Goal: Task Accomplishment & Management: Manage account settings

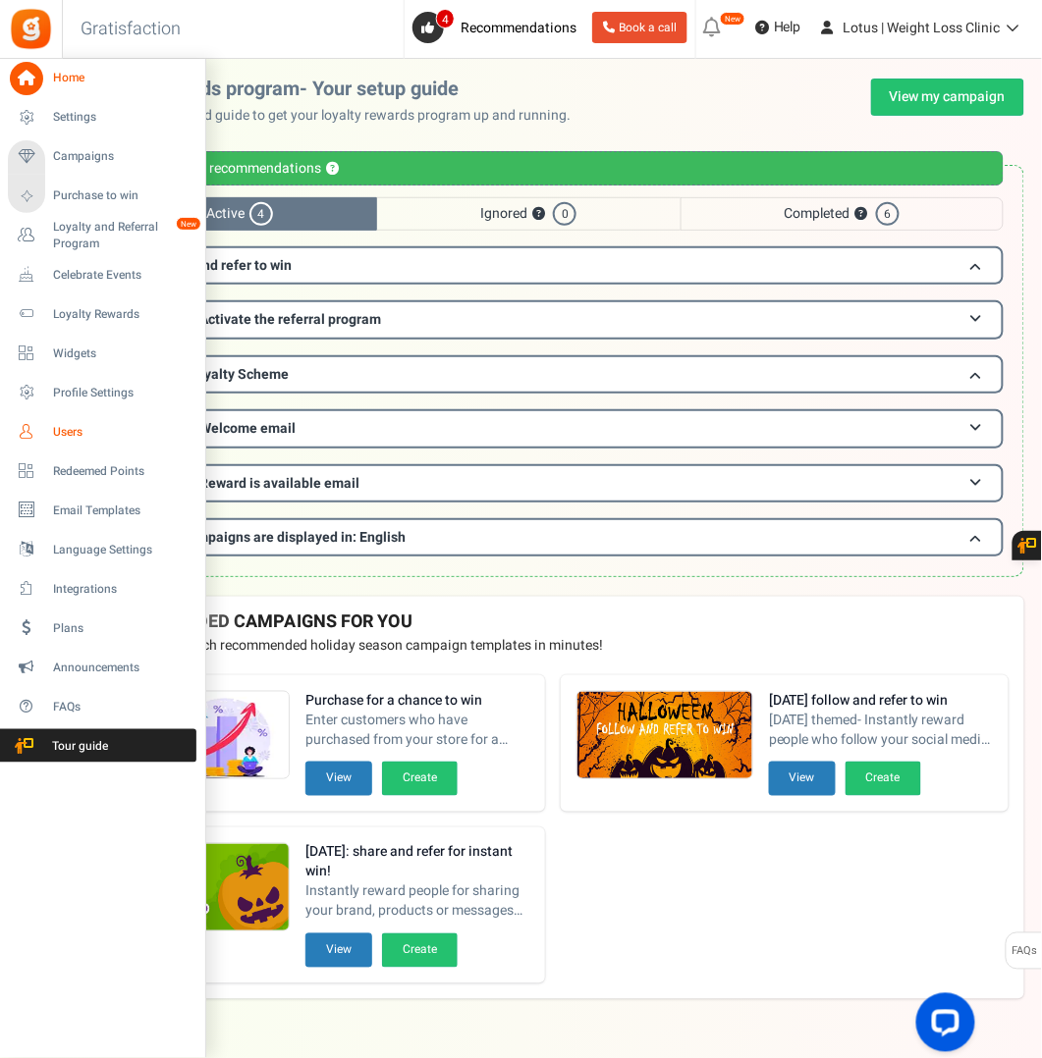
click at [66, 437] on span "Users" at bounding box center [121, 432] width 137 height 17
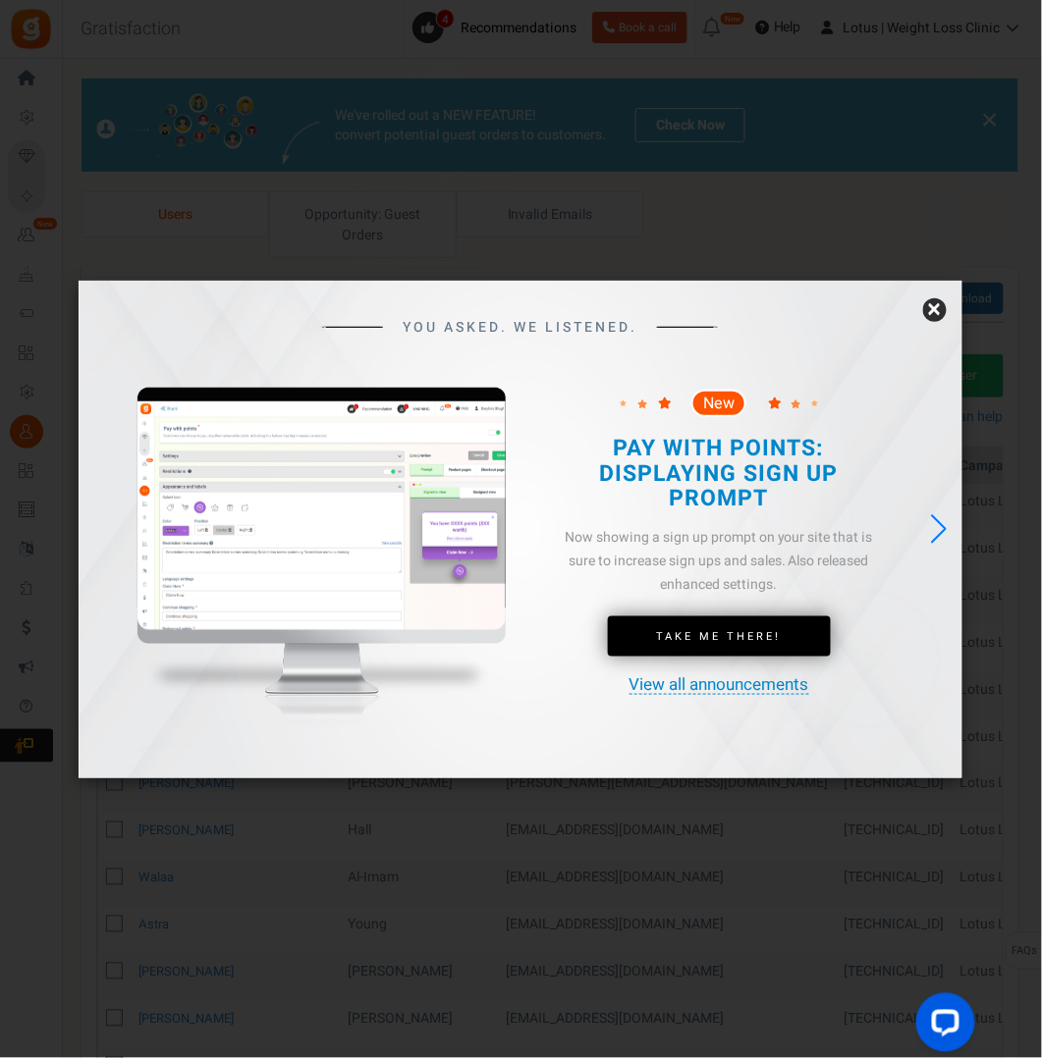
click at [932, 308] on link "×" at bounding box center [935, 310] width 24 height 24
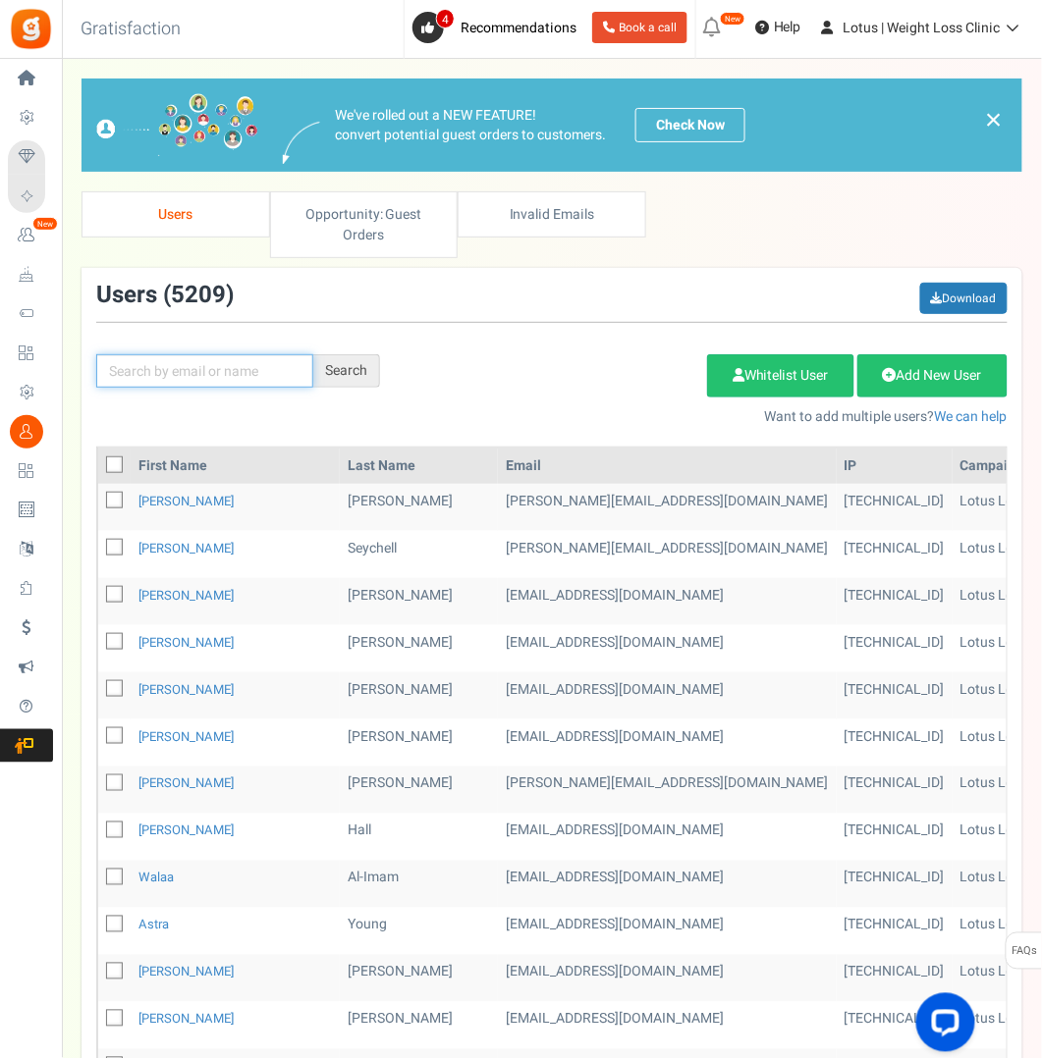
click at [193, 369] on input "text" at bounding box center [204, 370] width 217 height 33
type input "[PERSON_NAME]"
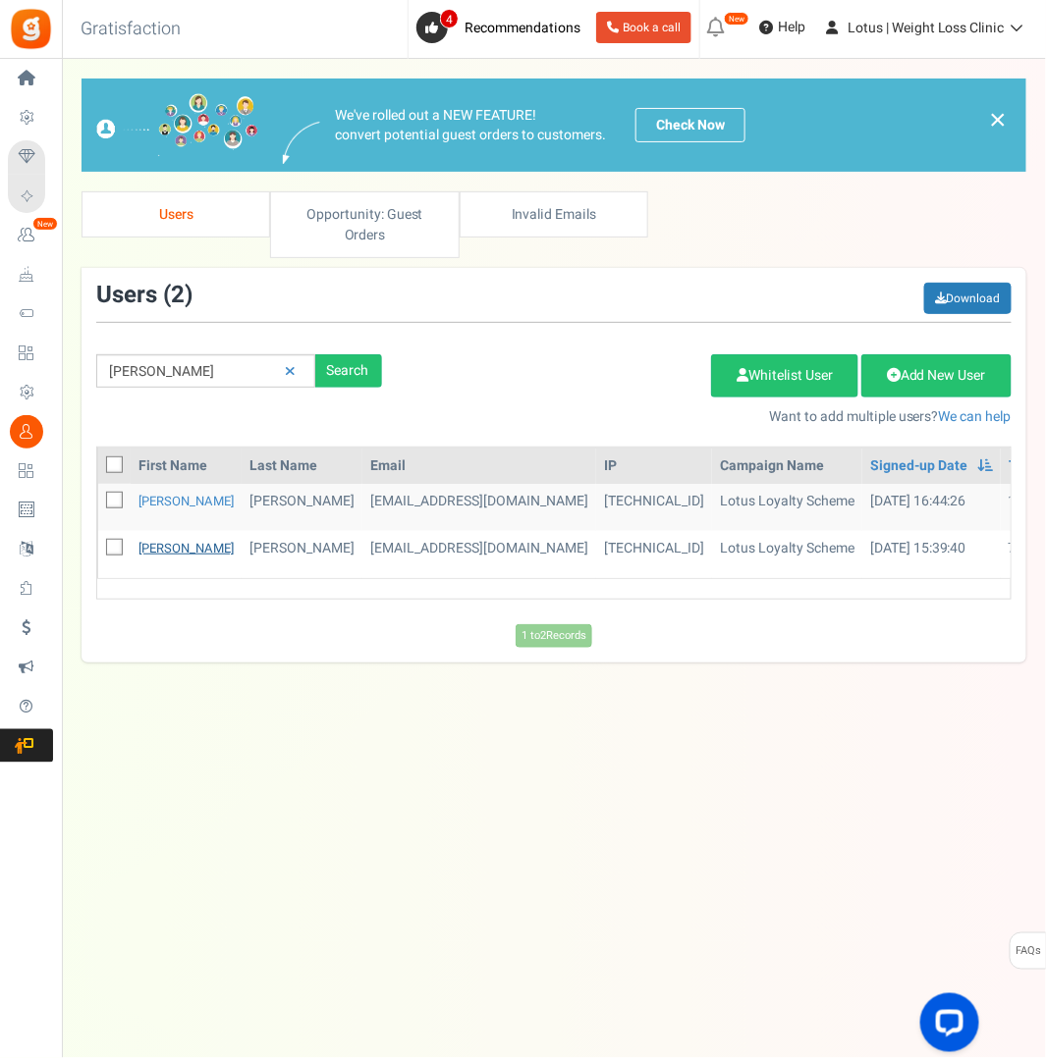
click at [154, 540] on link "[PERSON_NAME]" at bounding box center [185, 548] width 95 height 19
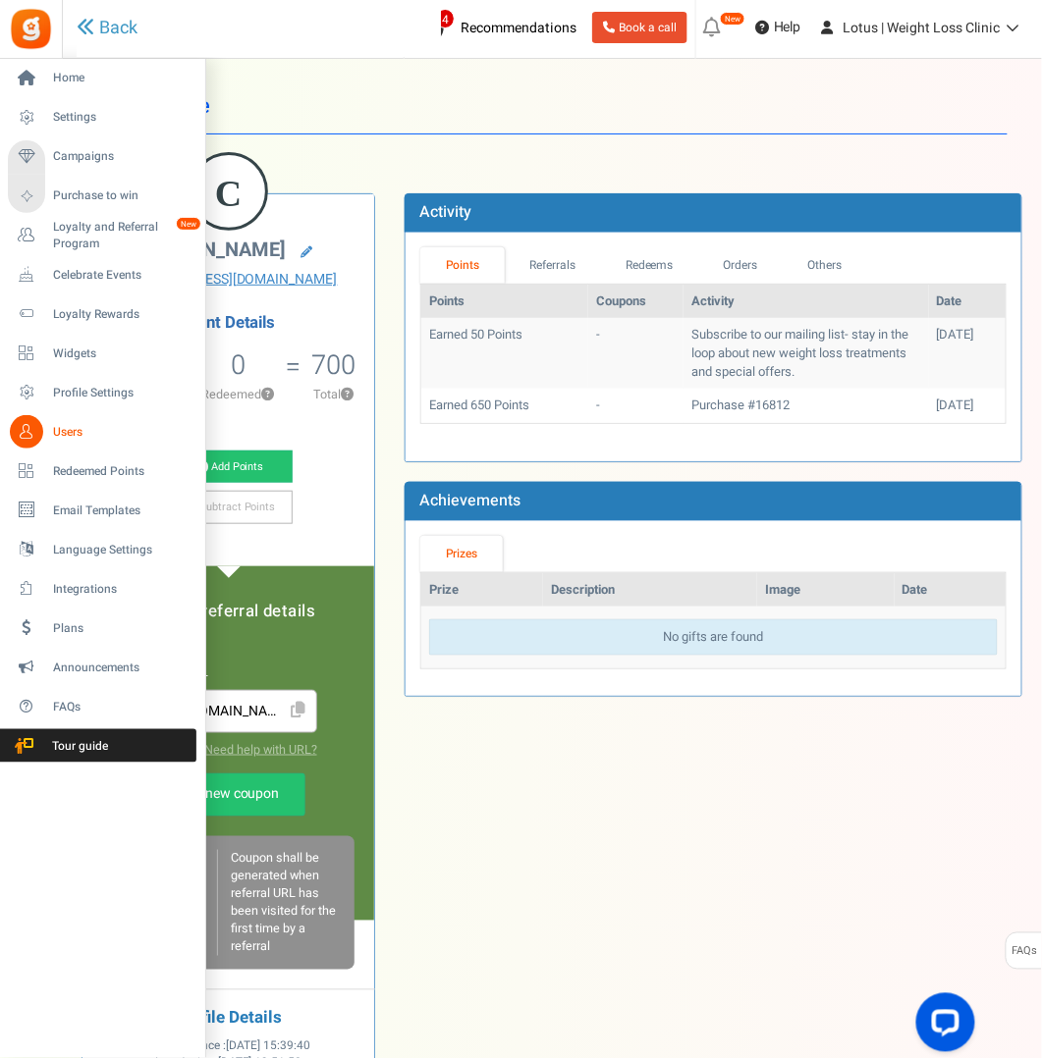
click at [65, 431] on span "Users" at bounding box center [121, 432] width 137 height 17
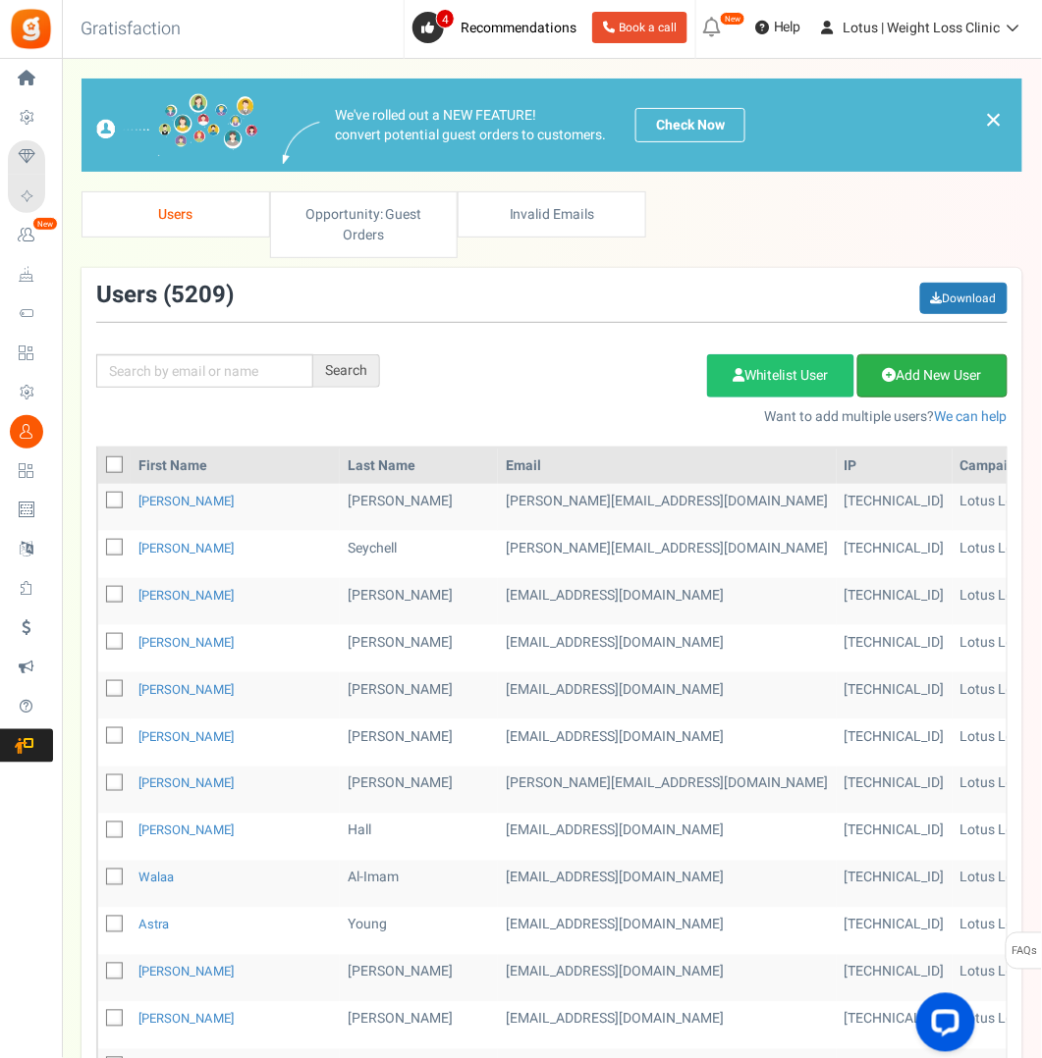
click at [911, 371] on link "Add New User" at bounding box center [932, 375] width 150 height 43
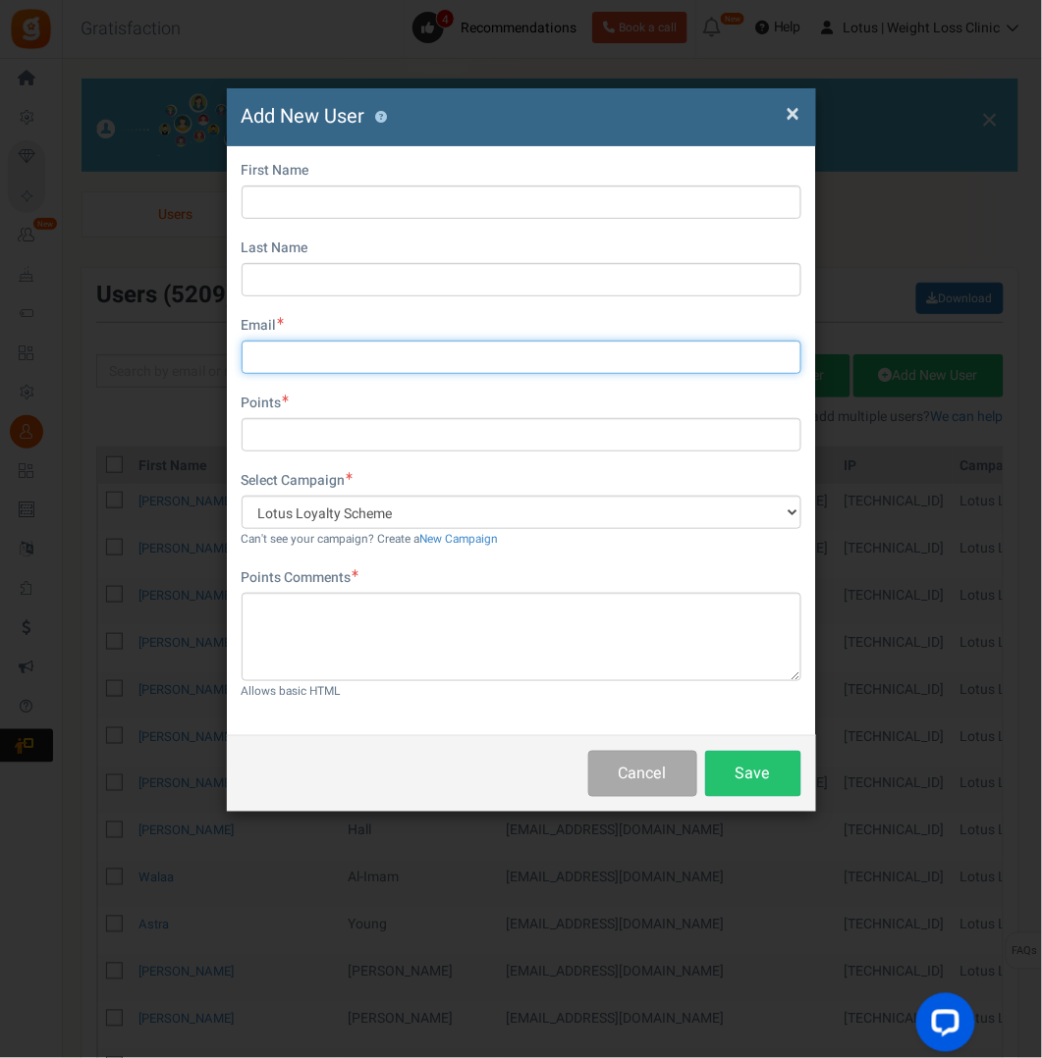
click at [308, 347] on input "text" at bounding box center [522, 357] width 560 height 33
paste input "[EMAIL_ADDRESS][DOMAIN_NAME]"
type input "[EMAIL_ADDRESS][DOMAIN_NAME]"
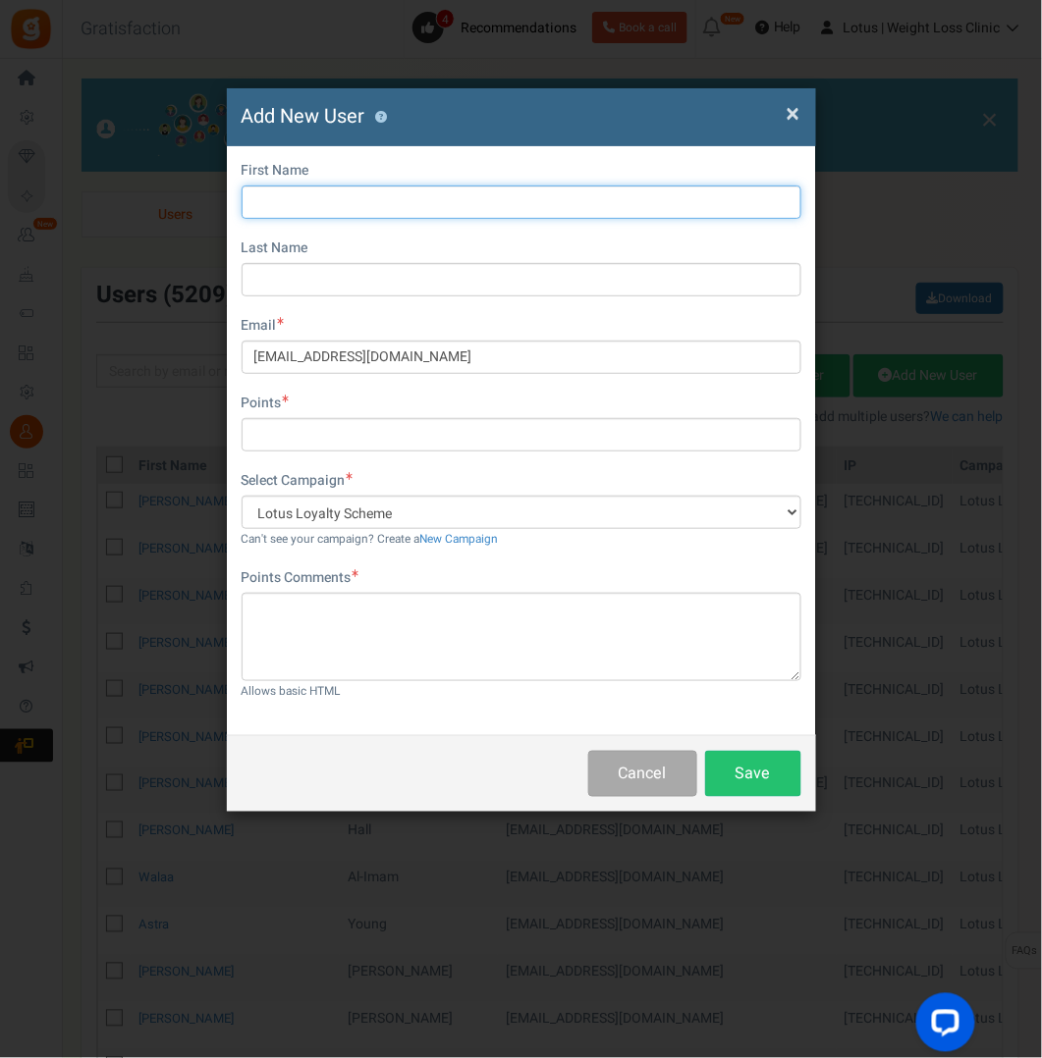
click at [254, 210] on input "text" at bounding box center [522, 202] width 560 height 33
paste input "[PERSON_NAME]"
type input "[PERSON_NAME]"
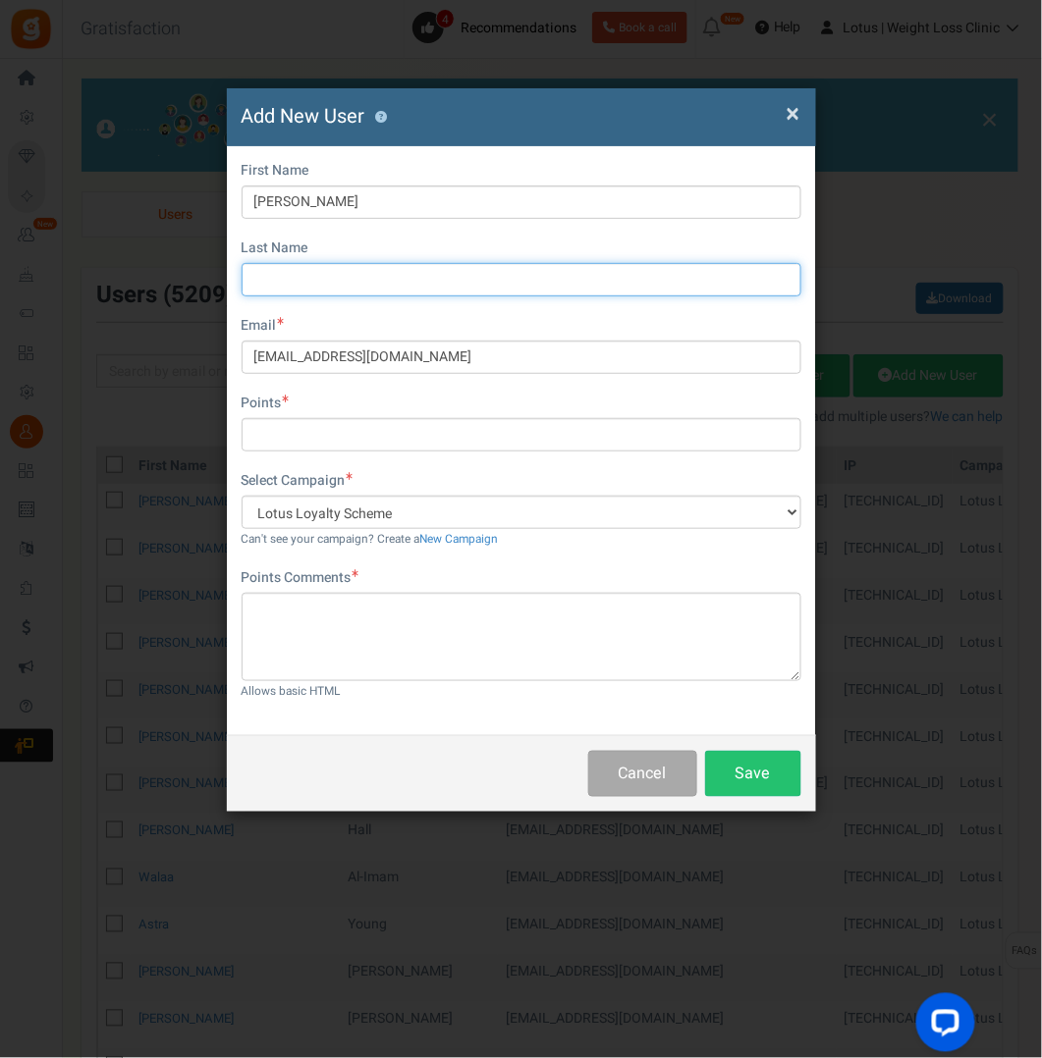
click at [364, 275] on input "text" at bounding box center [522, 279] width 560 height 33
paste input "[PERSON_NAME]"
type input "[PERSON_NAME]"
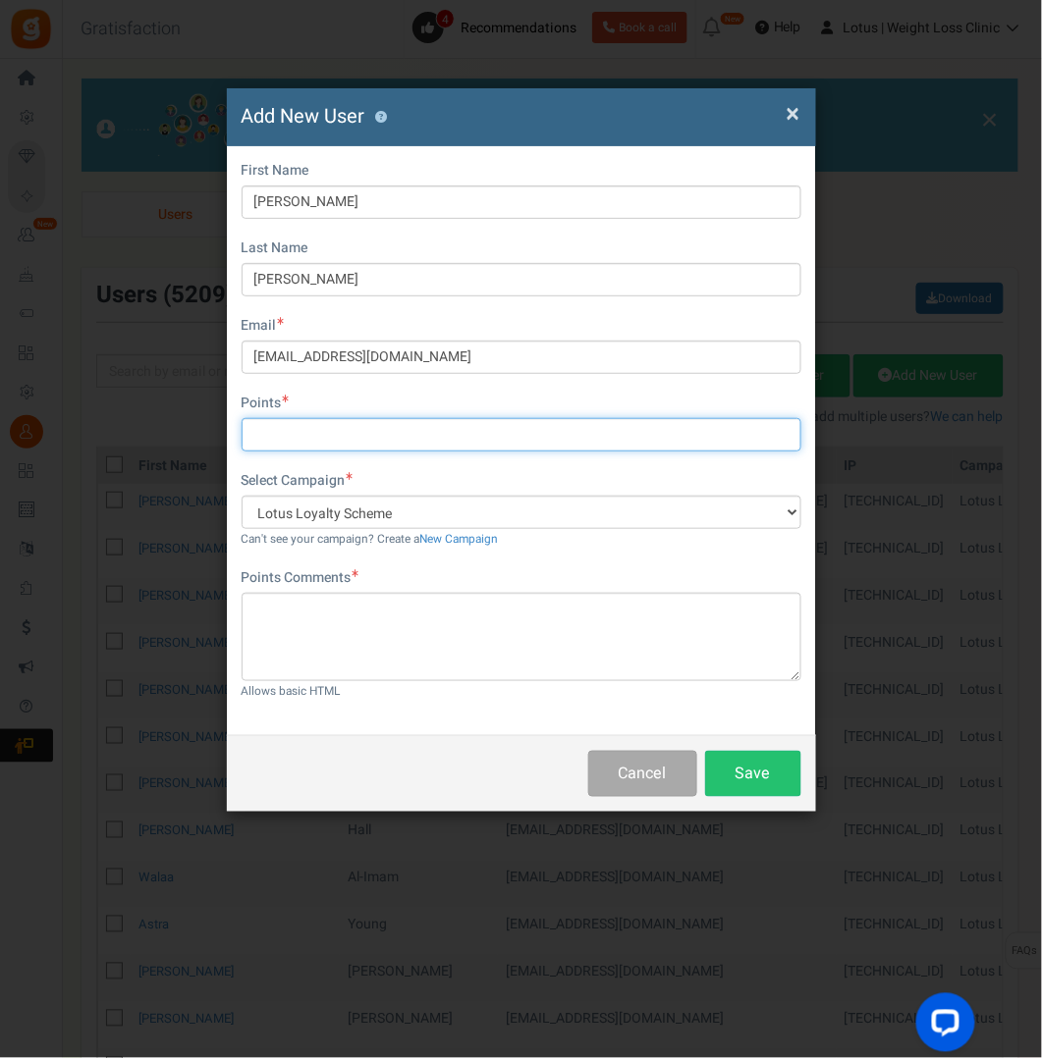
click at [372, 437] on input "text" at bounding box center [522, 434] width 560 height 33
type input "700"
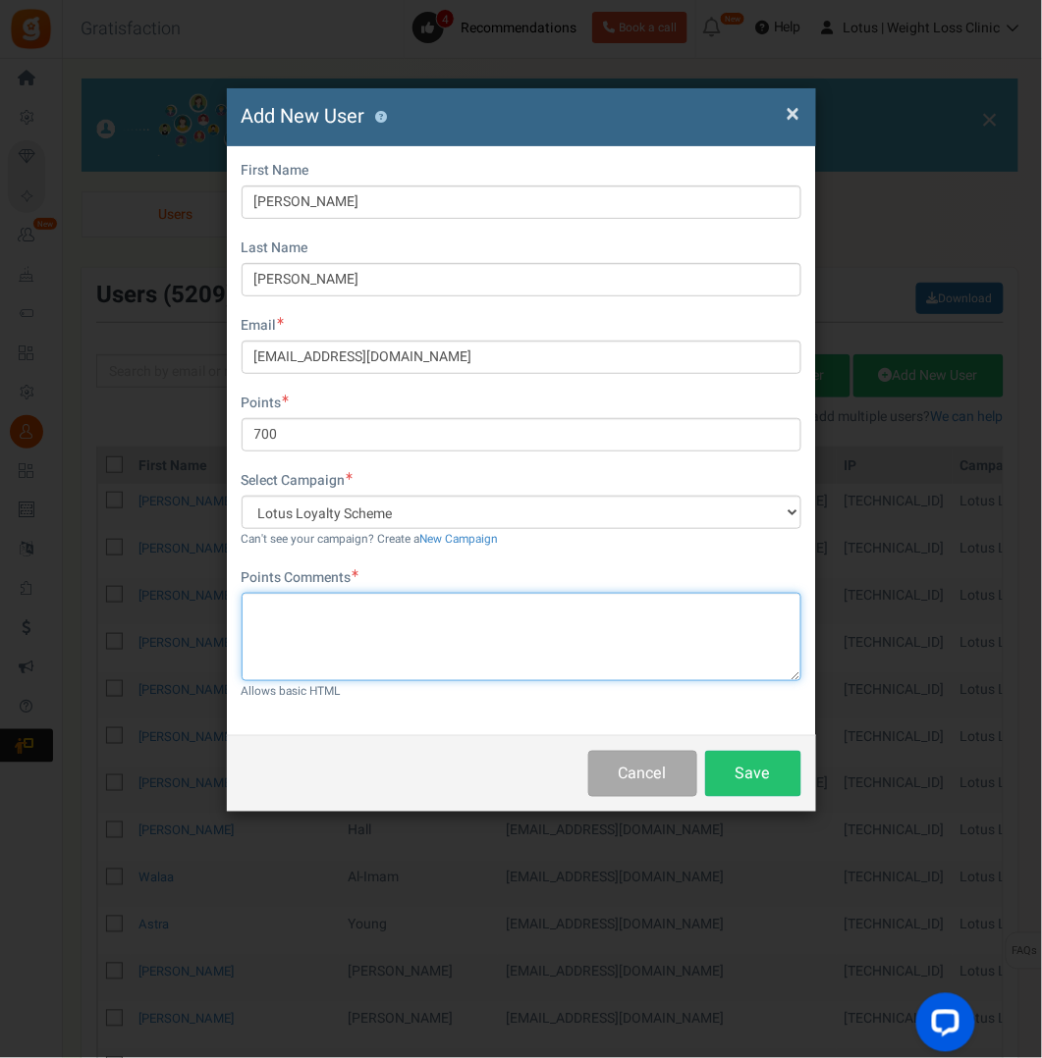
click at [304, 610] on textarea at bounding box center [522, 637] width 560 height 88
type textarea "Email change duplicate account"
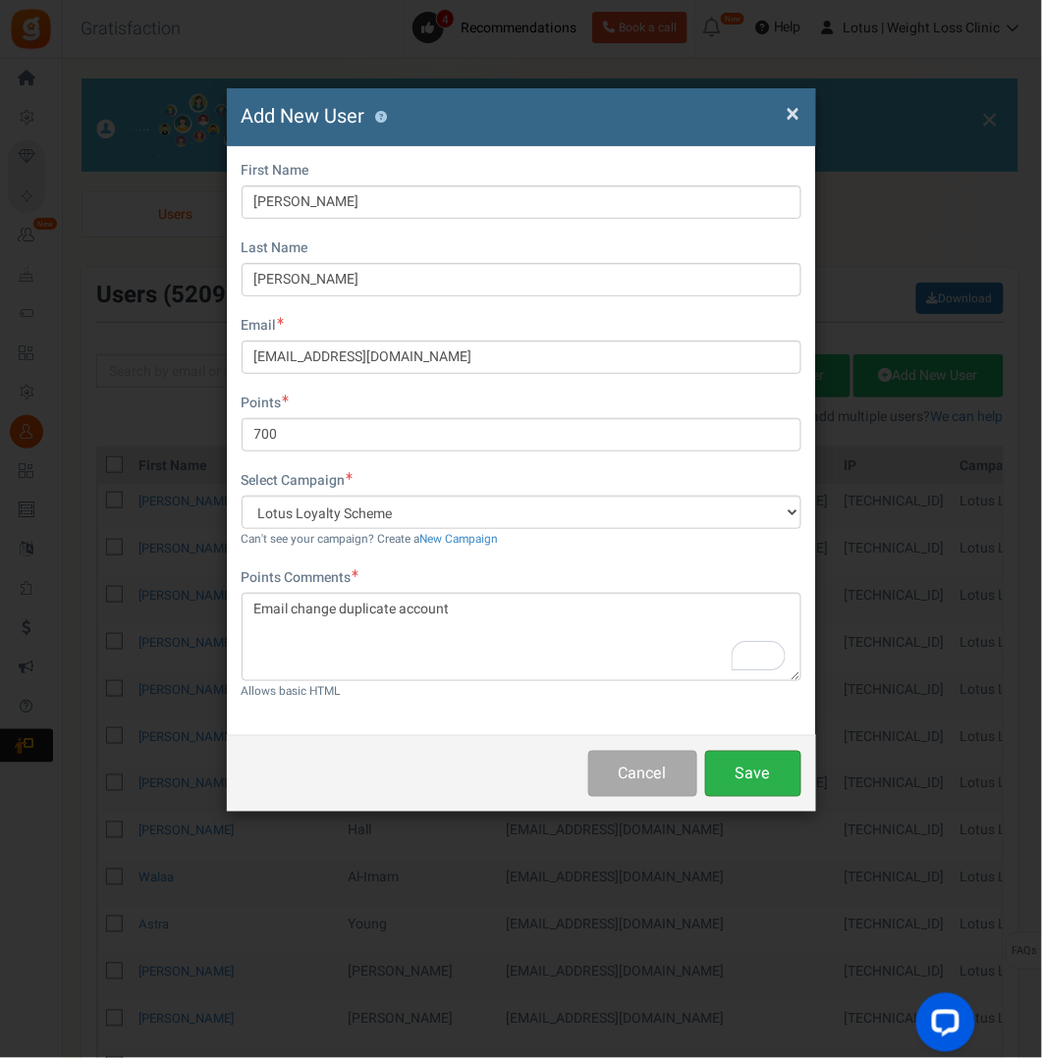
click at [741, 763] on button "Save" at bounding box center [753, 774] width 96 height 46
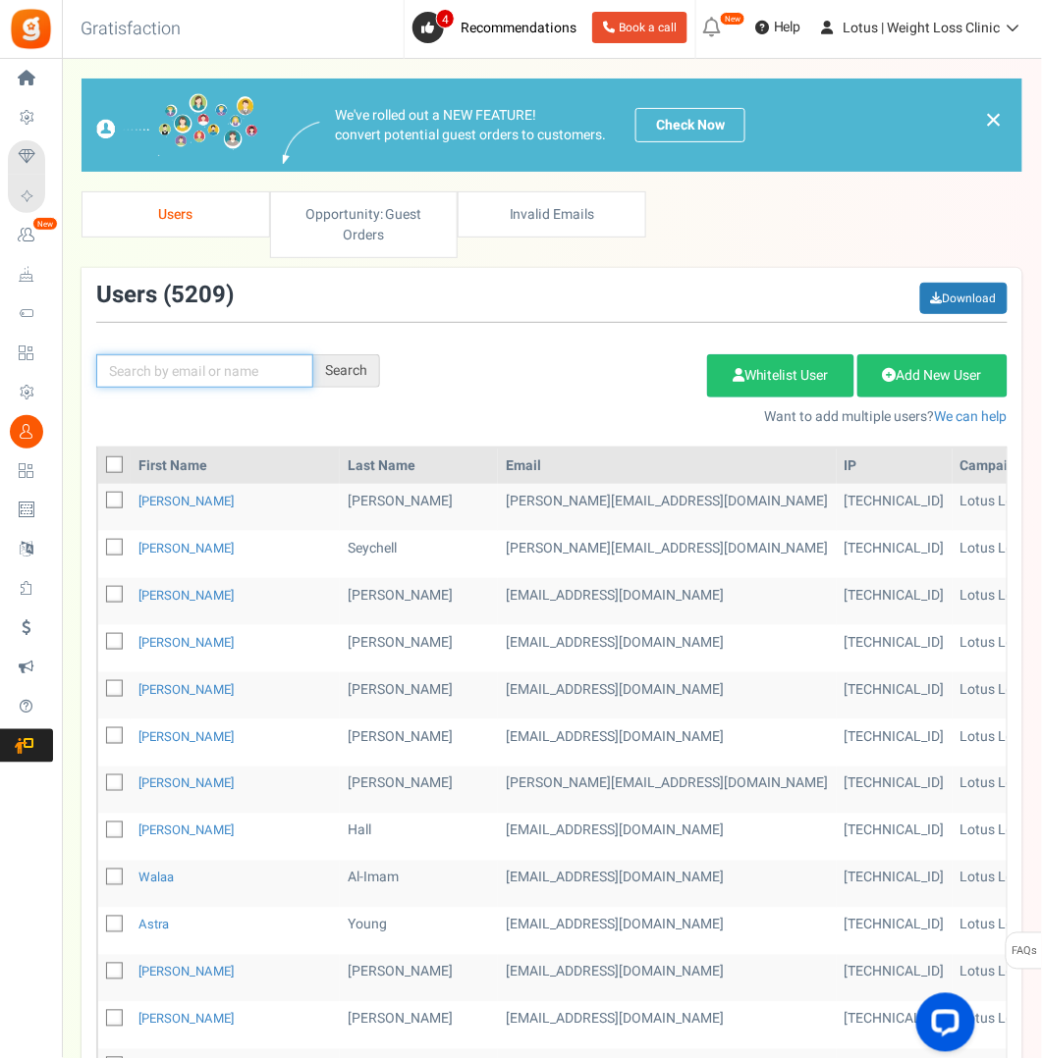
click at [223, 380] on input "text" at bounding box center [204, 370] width 217 height 33
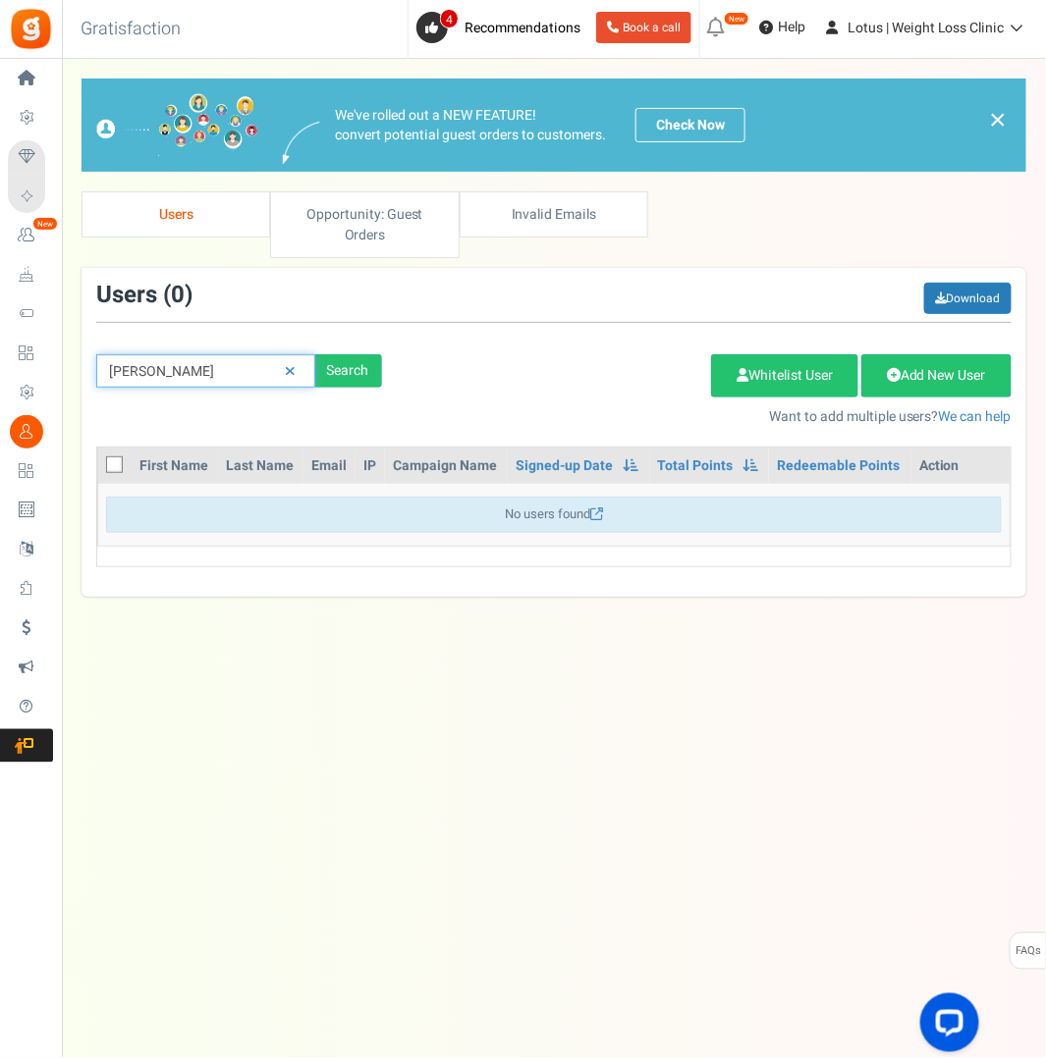
type input "[PERSON_NAME]"
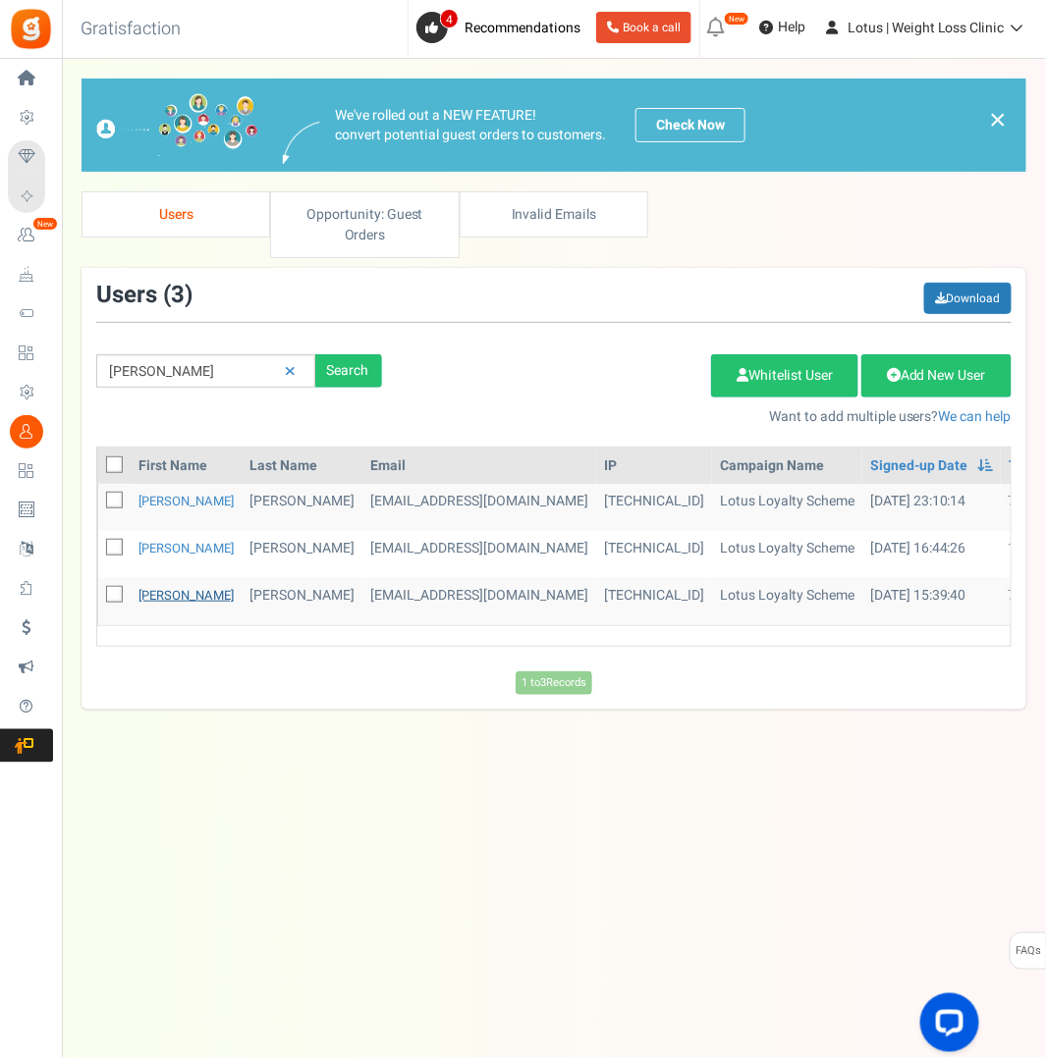
click at [154, 586] on link "[PERSON_NAME]" at bounding box center [185, 595] width 95 height 19
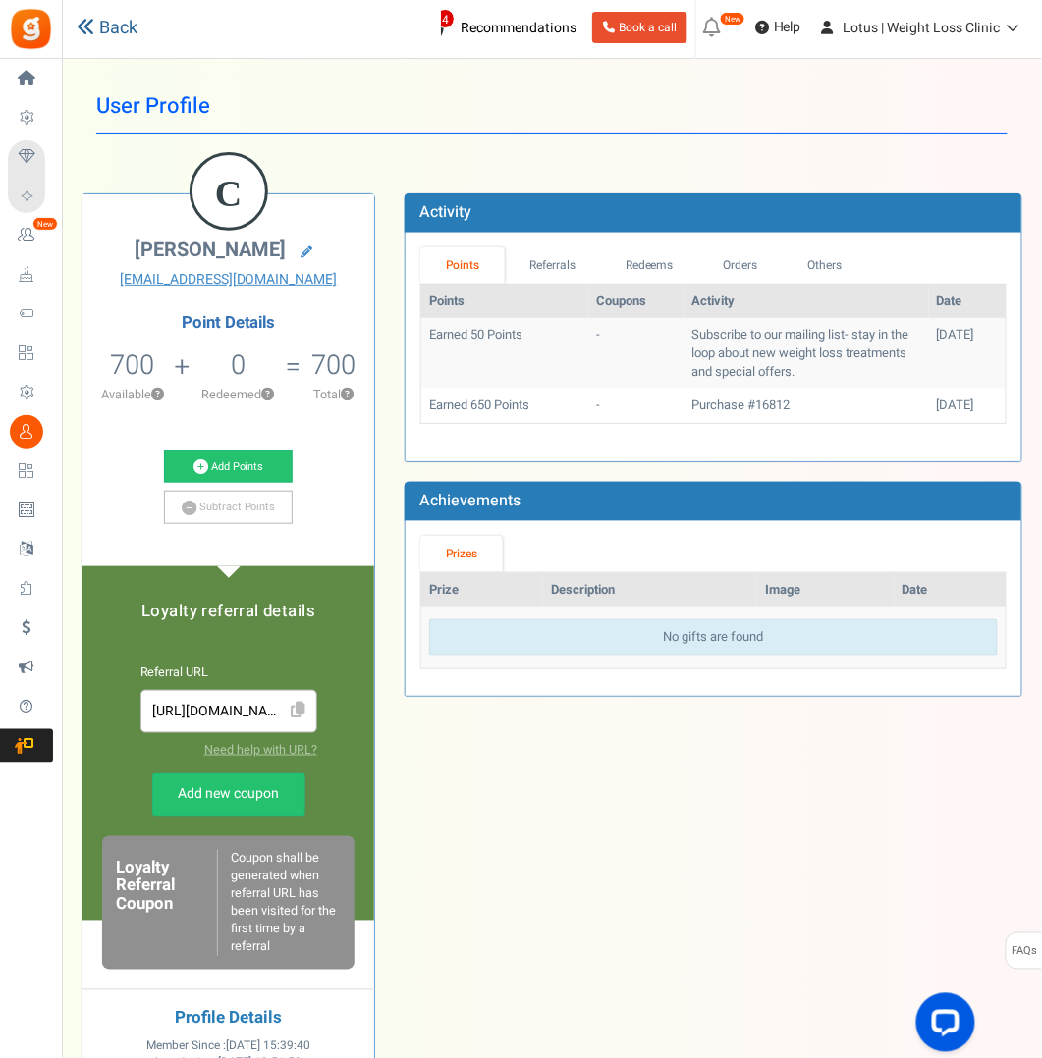
click at [111, 25] on link "Back" at bounding box center [107, 29] width 61 height 26
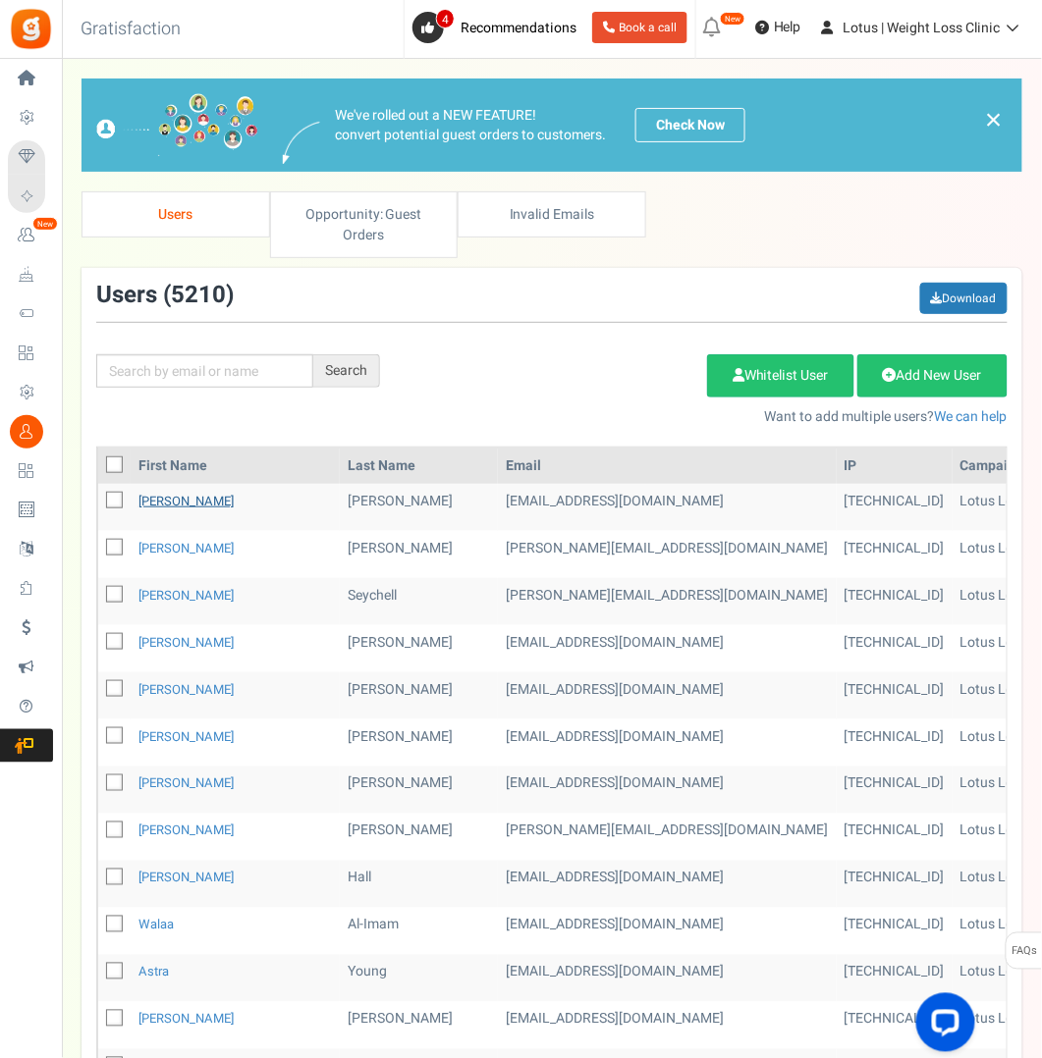
click at [168, 494] on link "[PERSON_NAME]" at bounding box center [185, 501] width 95 height 19
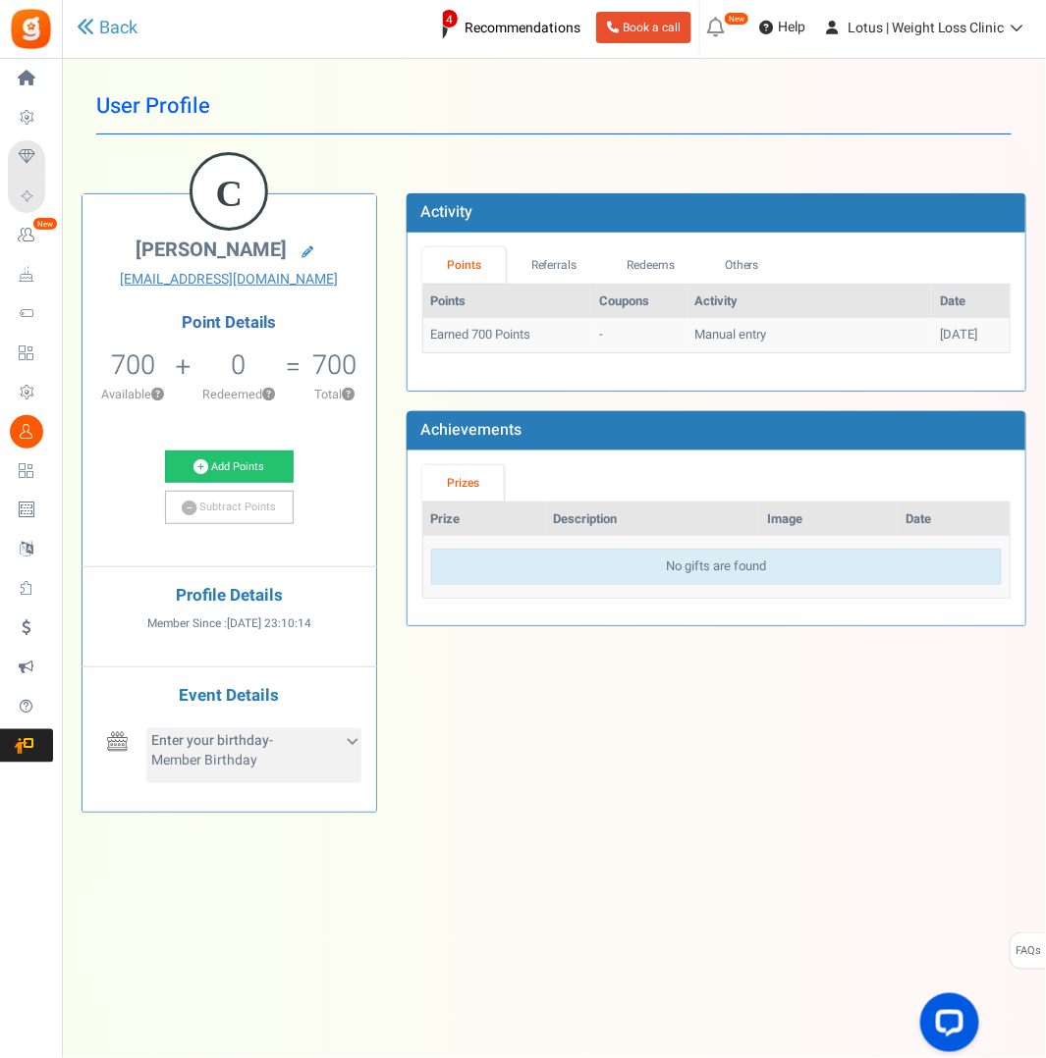
click at [345, 757] on div "Enter your birthday - Member Birthday" at bounding box center [253, 755] width 215 height 55
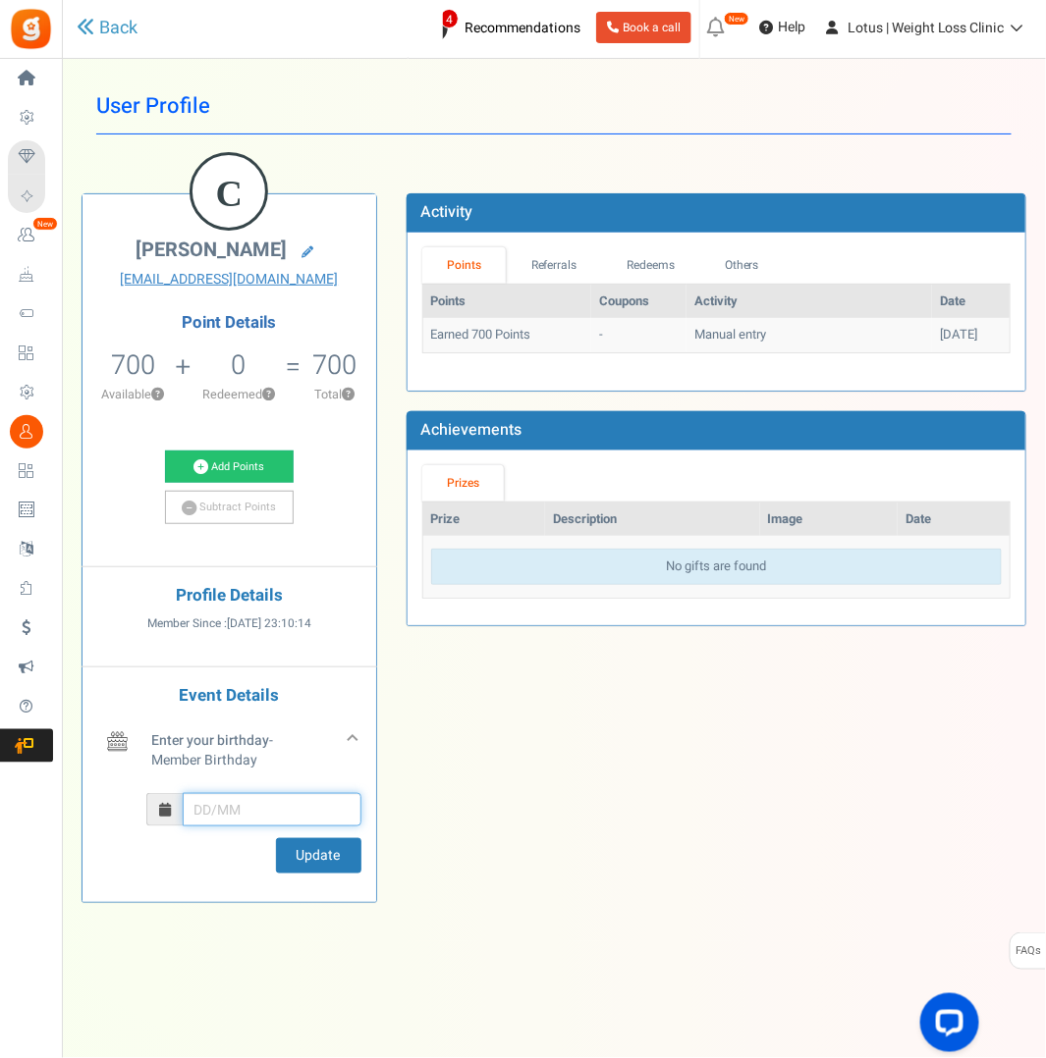
click at [239, 827] on input "text" at bounding box center [272, 809] width 179 height 33
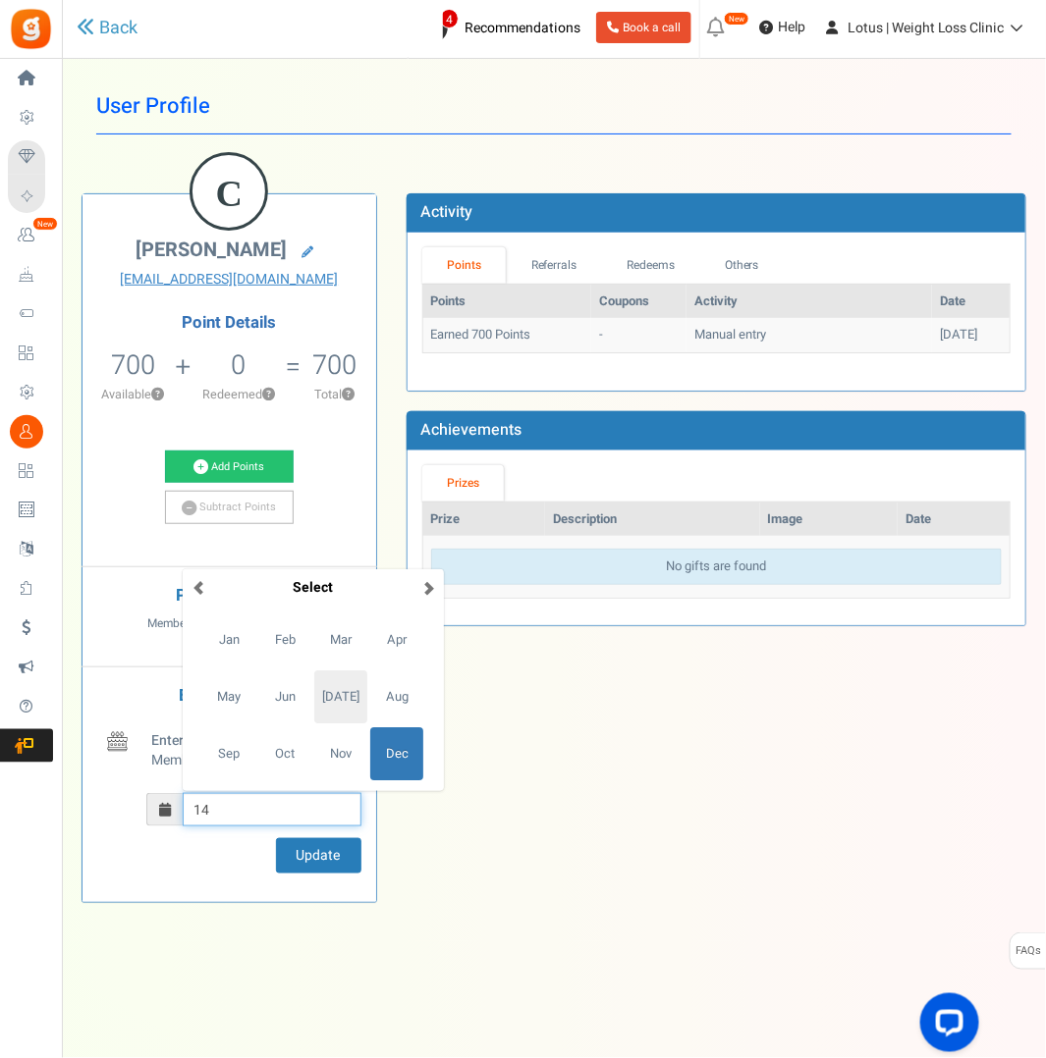
click at [341, 713] on span "[DATE]" at bounding box center [340, 697] width 53 height 53
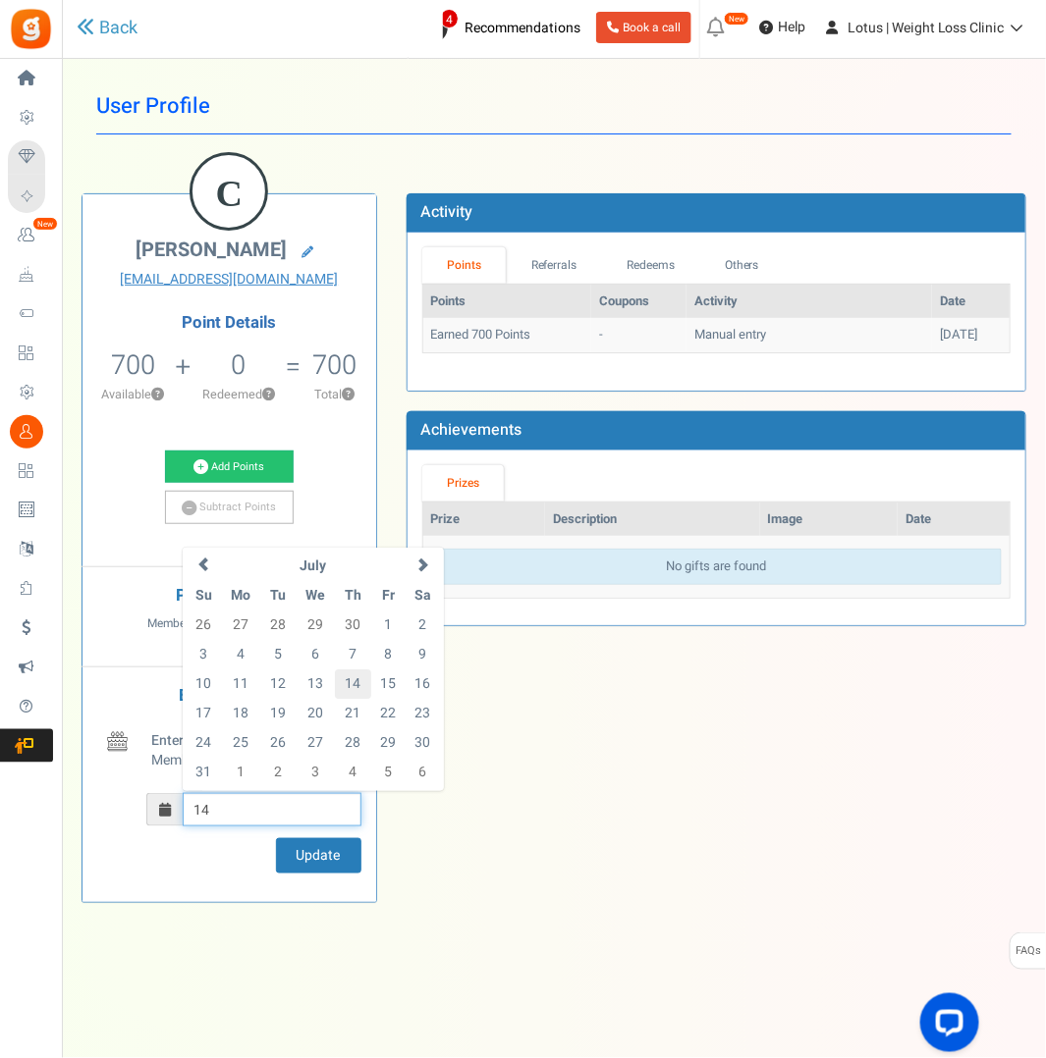
click at [359, 699] on td "14" at bounding box center [353, 684] width 36 height 29
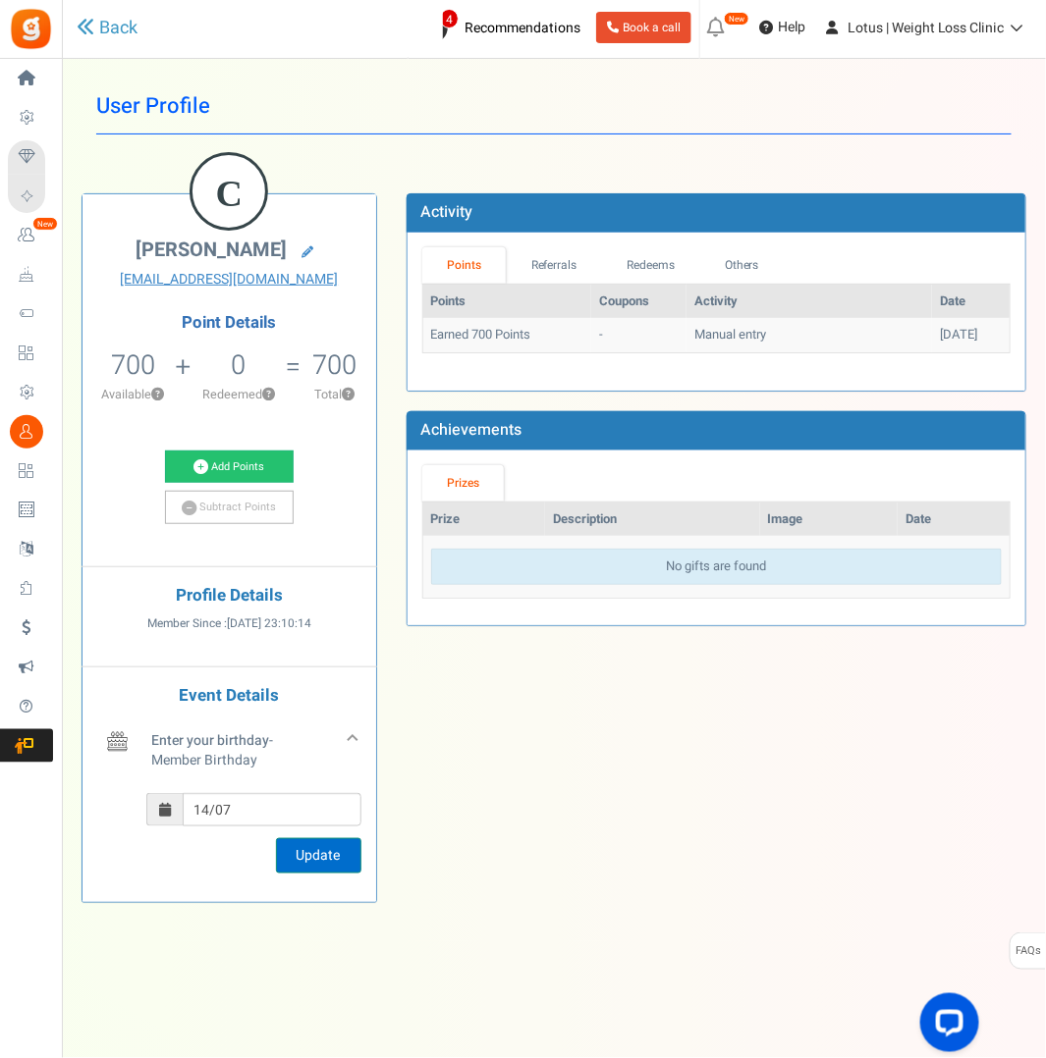
click at [328, 864] on button "Update" at bounding box center [318, 855] width 85 height 35
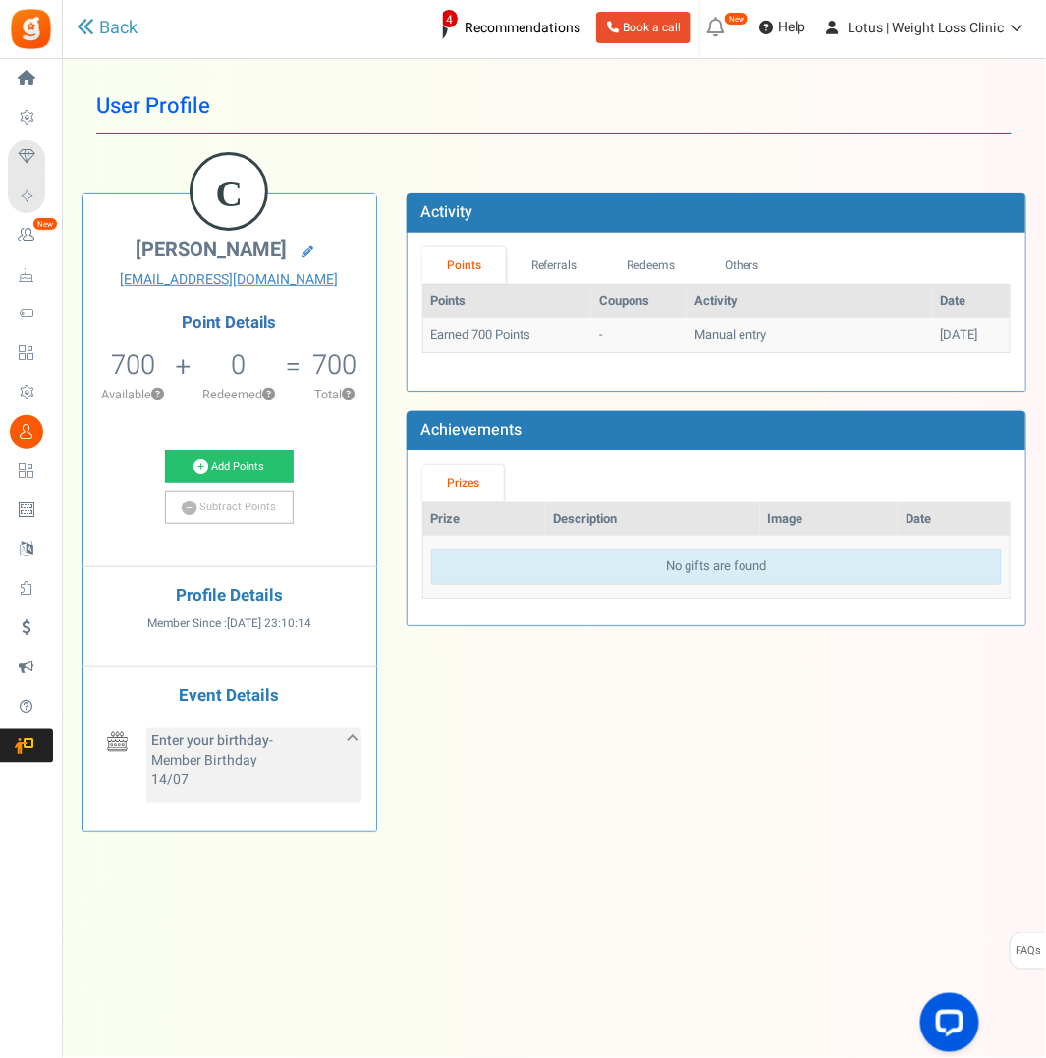
click at [342, 757] on div "Enter your birthday - Member Birthday 14/07" at bounding box center [253, 765] width 215 height 75
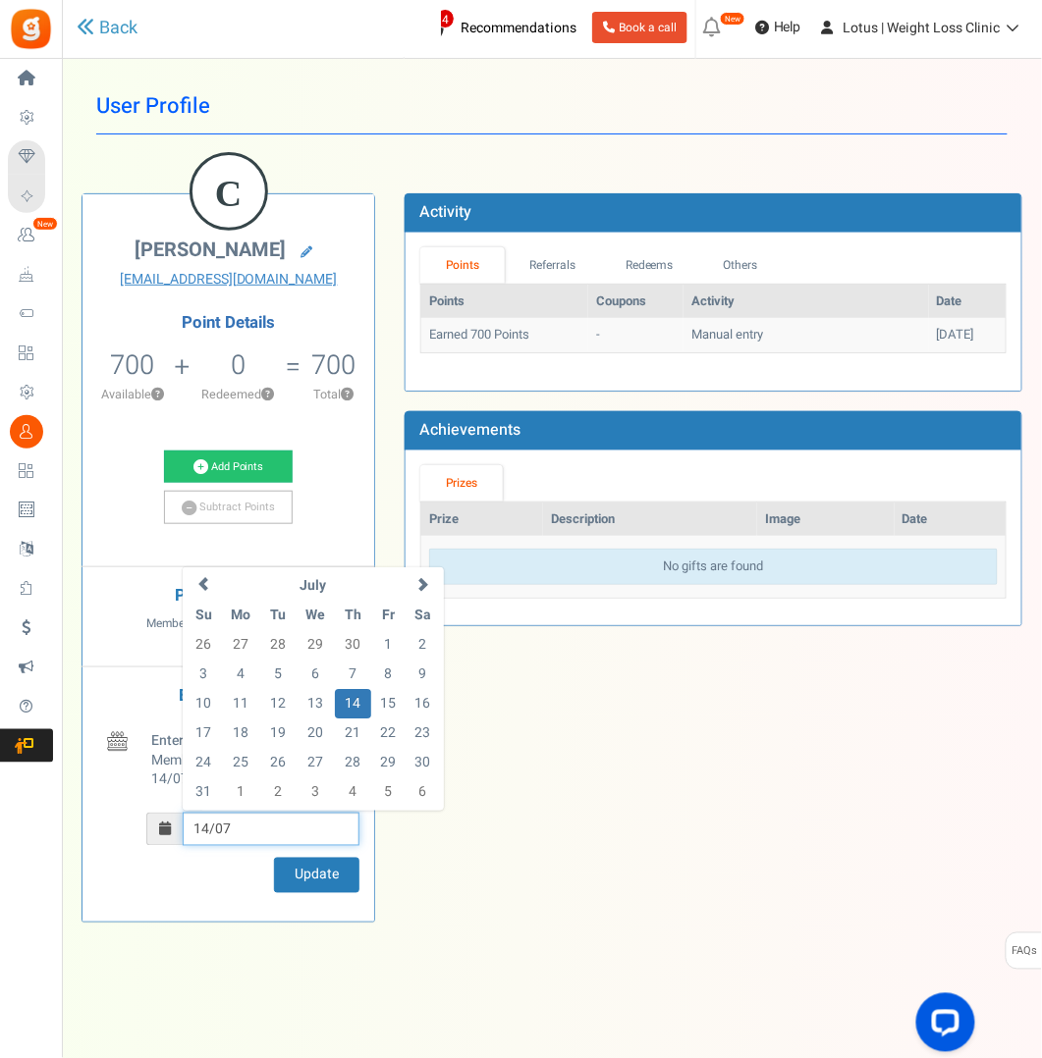
click at [238, 839] on input "14/07" at bounding box center [271, 829] width 177 height 33
click at [424, 591] on span at bounding box center [422, 584] width 14 height 14
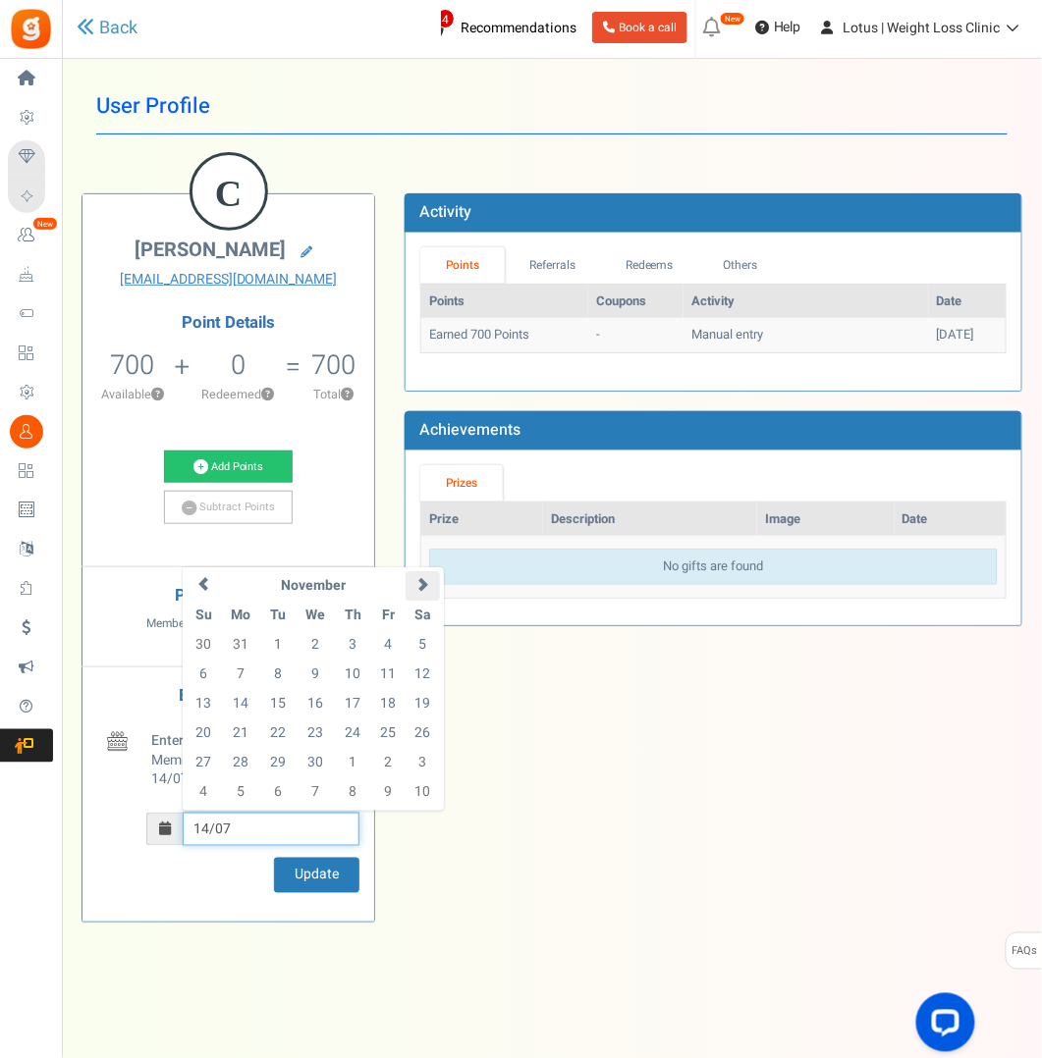
click at [424, 591] on span at bounding box center [422, 584] width 14 height 14
click at [316, 715] on td "14" at bounding box center [315, 703] width 40 height 29
type input "14/12"
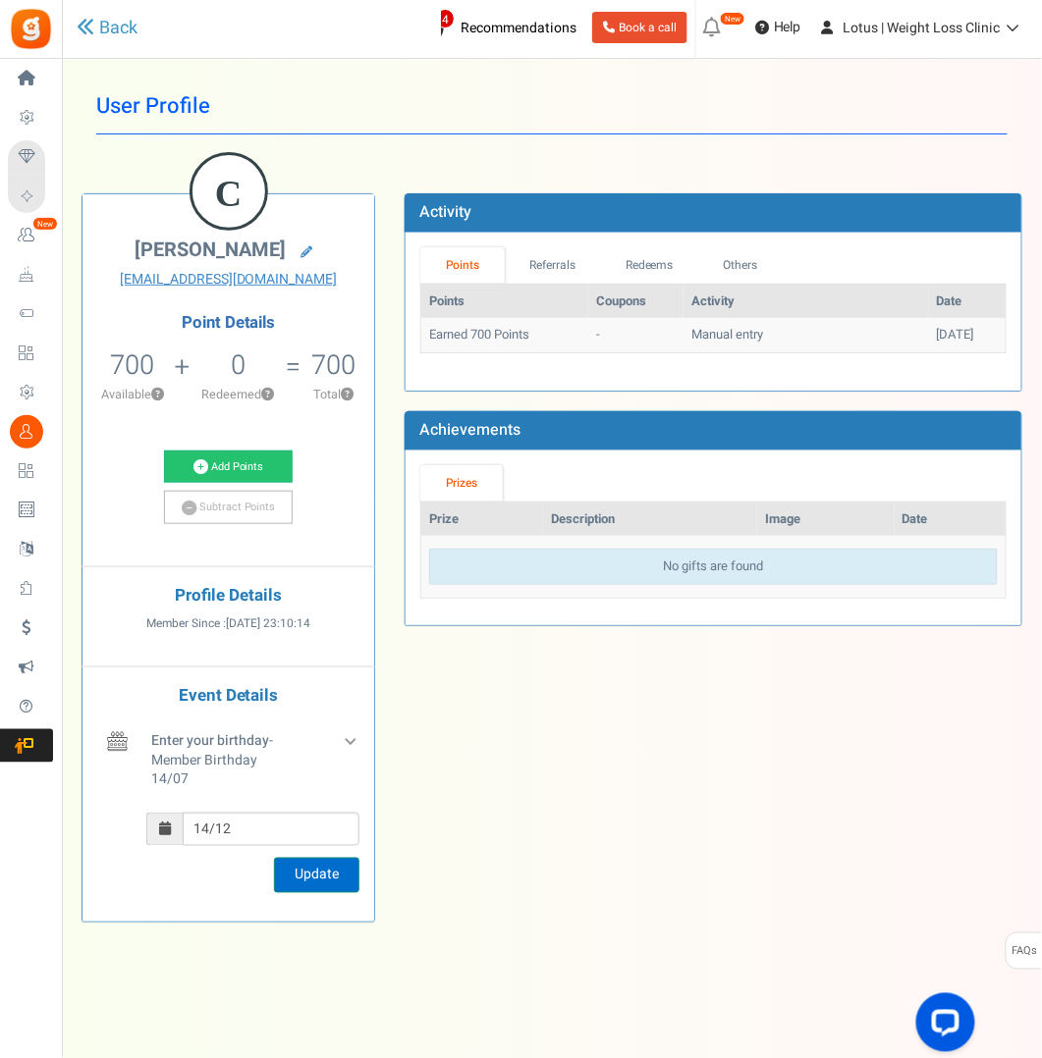
click at [308, 878] on button "Update" at bounding box center [316, 875] width 85 height 35
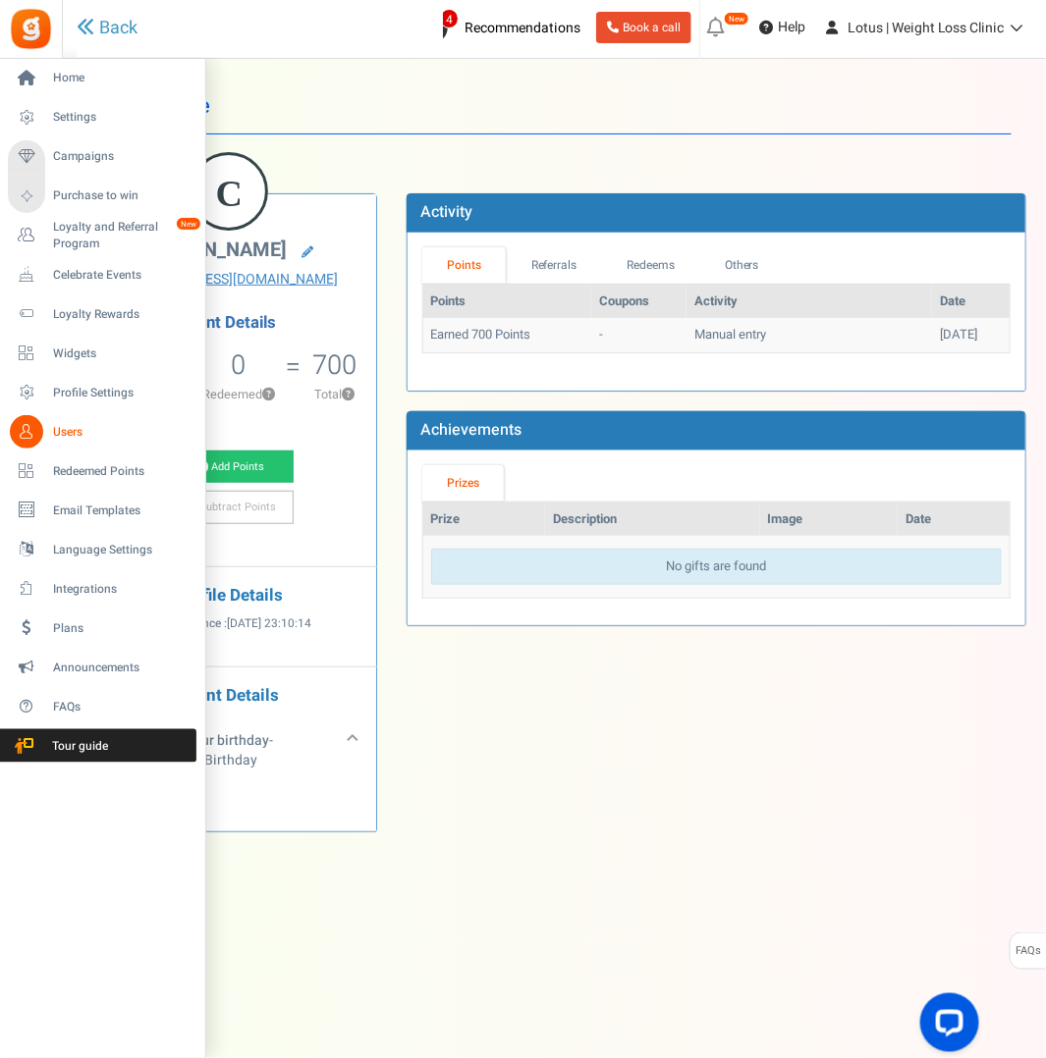
click at [65, 434] on span "Users" at bounding box center [121, 432] width 137 height 17
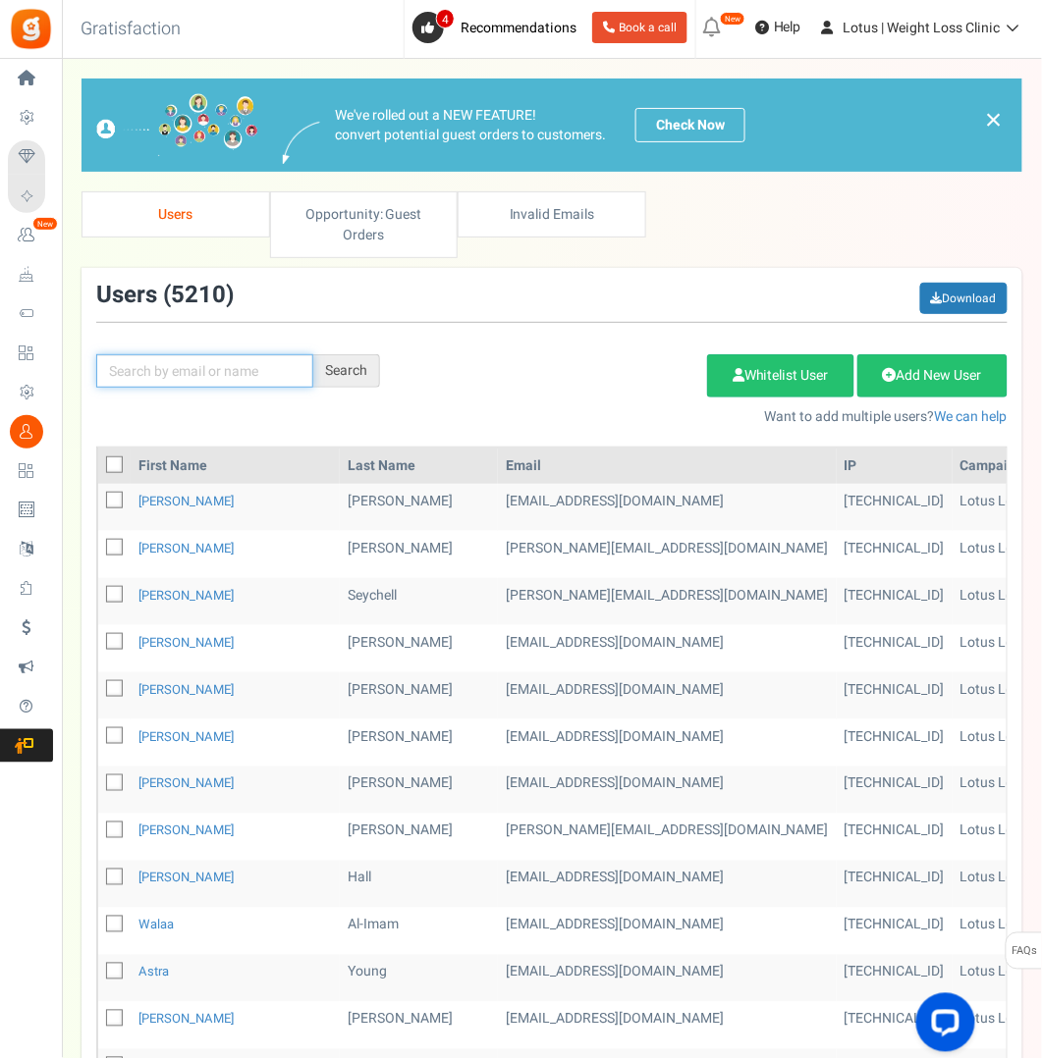
click at [222, 372] on input "text" at bounding box center [204, 370] width 217 height 33
type input "[PERSON_NAME]"
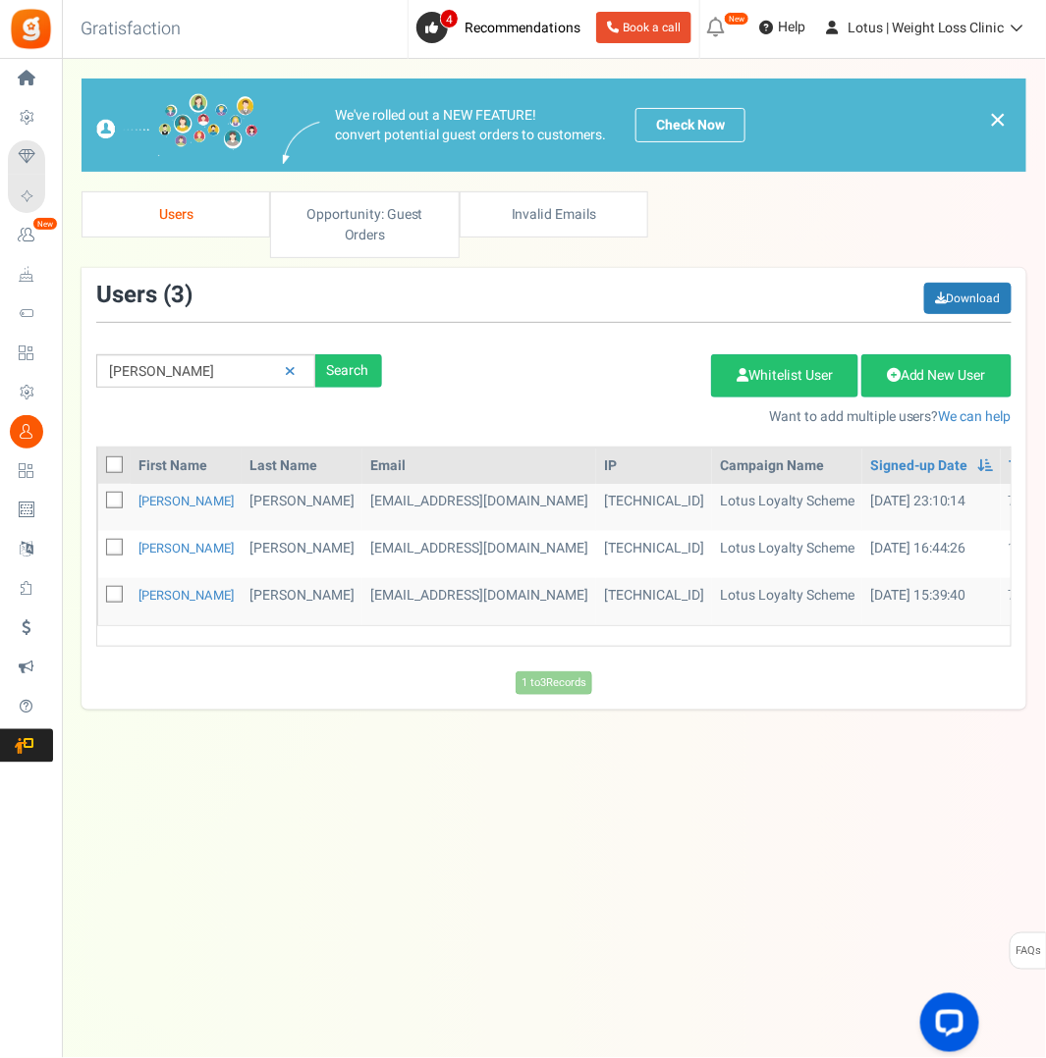
click at [111, 591] on icon at bounding box center [115, 595] width 13 height 13
click at [99, 591] on input "checkbox" at bounding box center [92, 596] width 13 height 13
checkbox input "true"
click at [646, 365] on link "Delete Selected Users" at bounding box center [611, 375] width 191 height 43
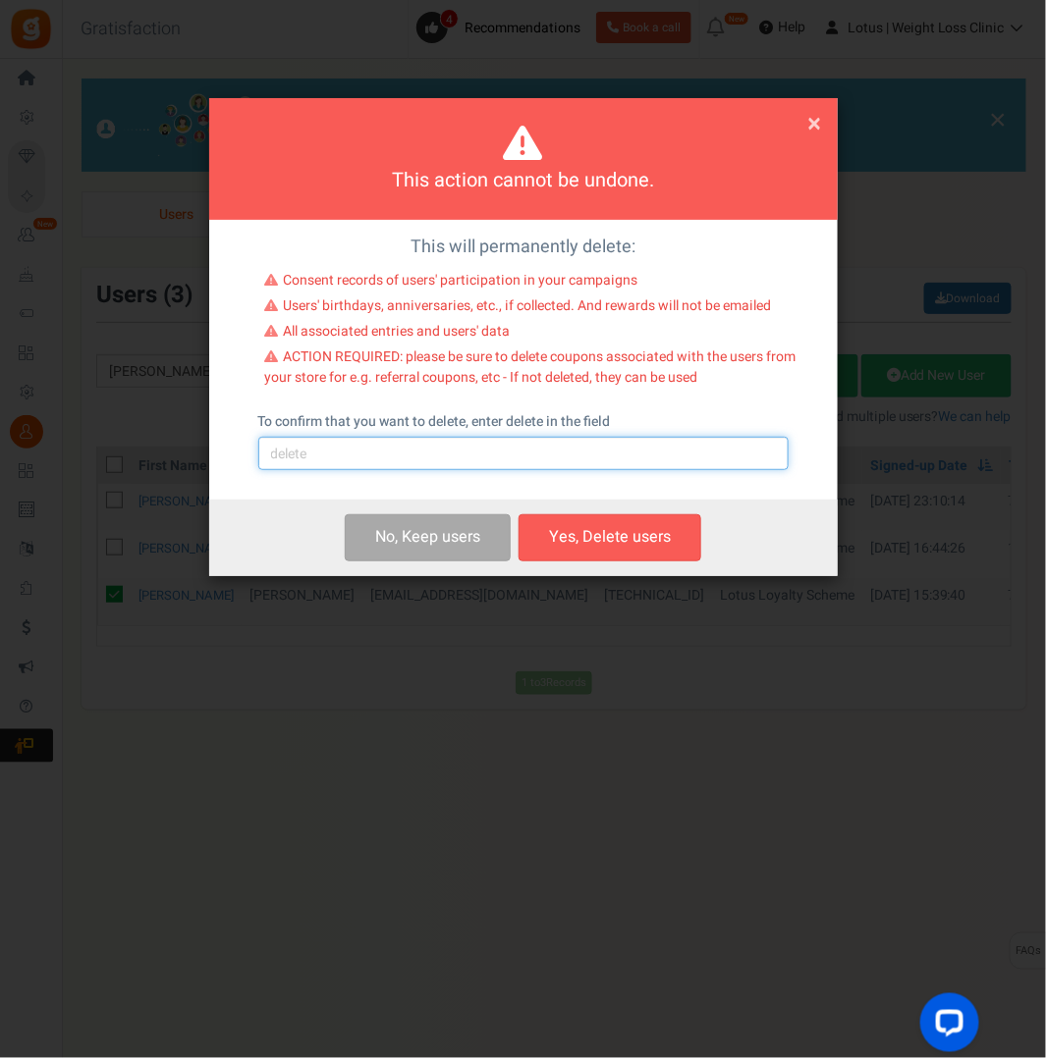
click at [425, 462] on input "text" at bounding box center [523, 453] width 530 height 33
type input "delete"
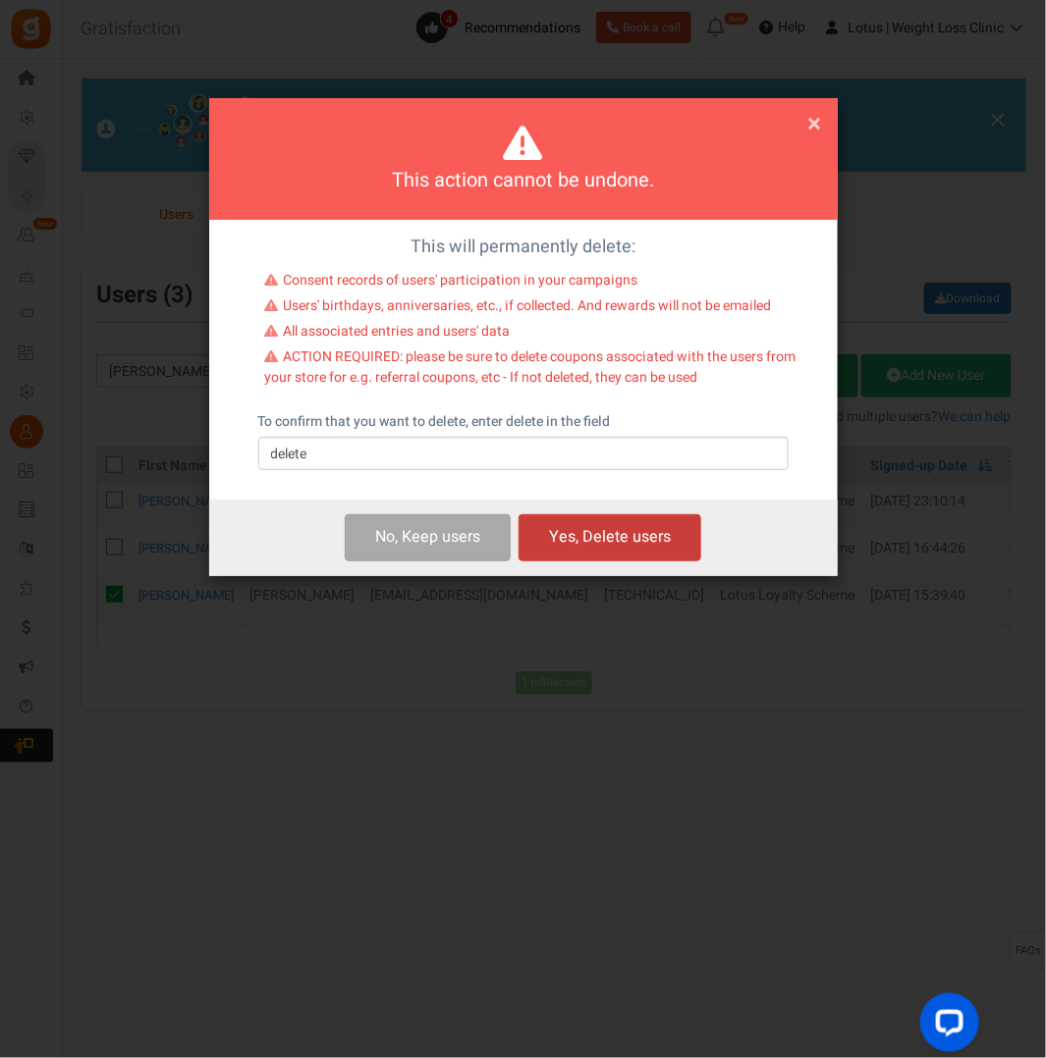
click at [601, 520] on button "Yes, Delete users" at bounding box center [609, 537] width 183 height 46
